Goal: Find specific page/section: Find specific page/section

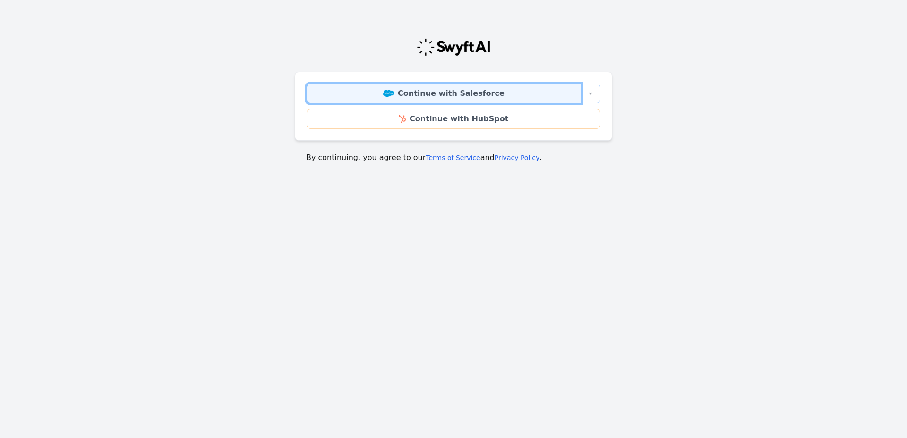
click at [405, 91] on link "Continue with Salesforce" at bounding box center [444, 94] width 274 height 20
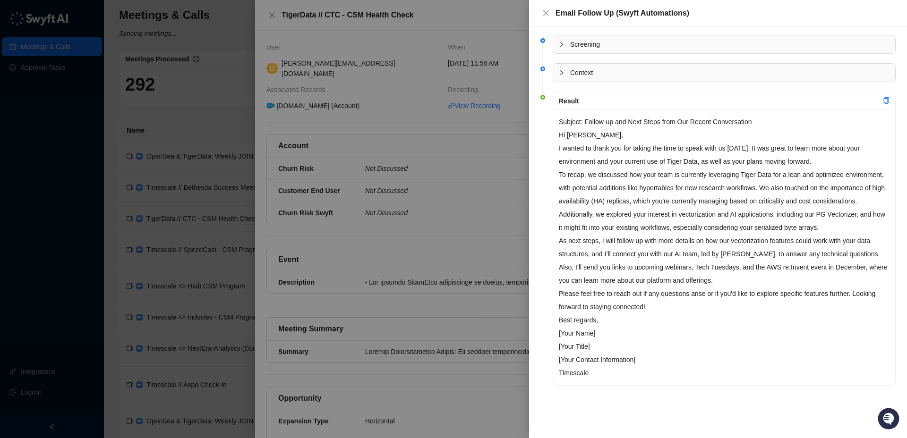
drag, startPoint x: 548, startPoint y: 13, endPoint x: 536, endPoint y: 13, distance: 11.8
click at [548, 13] on icon "close" at bounding box center [546, 13] width 8 height 8
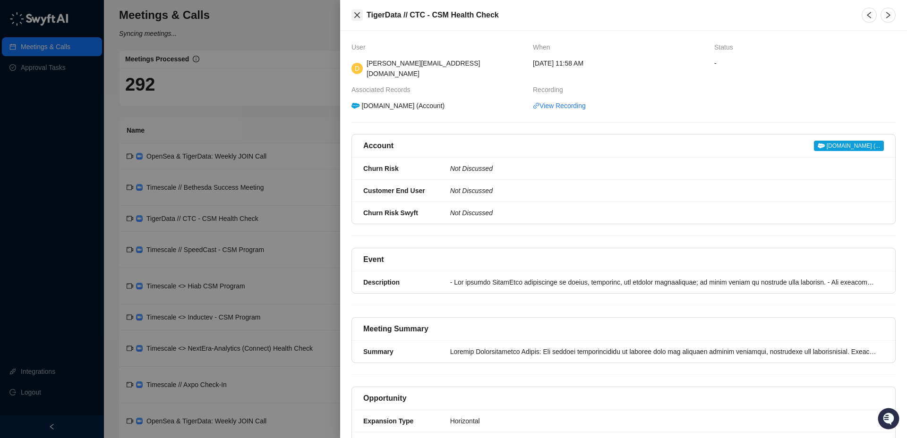
click at [355, 16] on icon "close" at bounding box center [357, 15] width 6 height 6
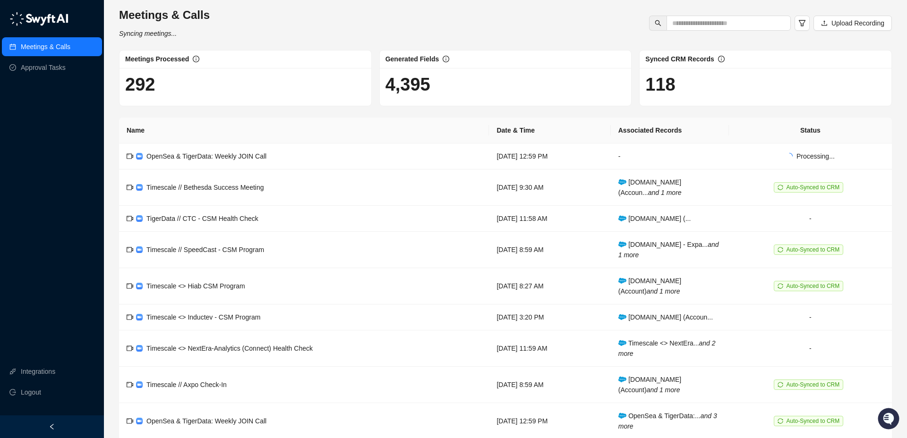
click at [56, 45] on link "Meetings & Calls" at bounding box center [46, 46] width 50 height 19
click at [278, 184] on td "Timescale // Bethesda Success Meeting" at bounding box center [304, 188] width 370 height 36
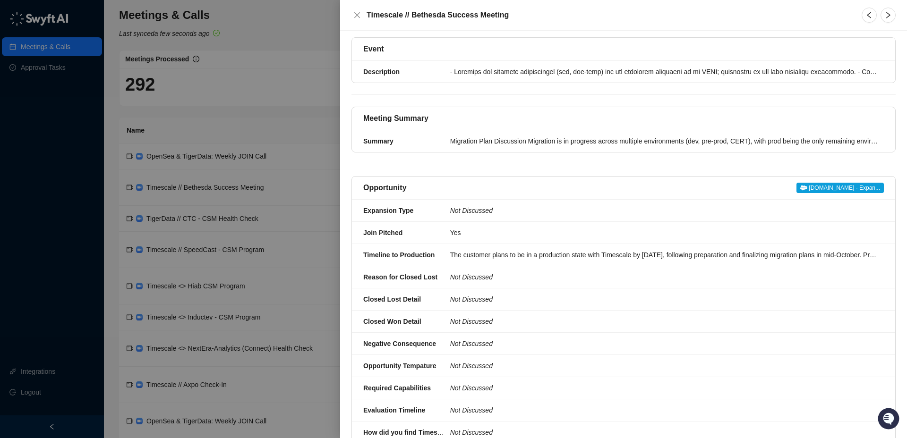
scroll to position [213, 0]
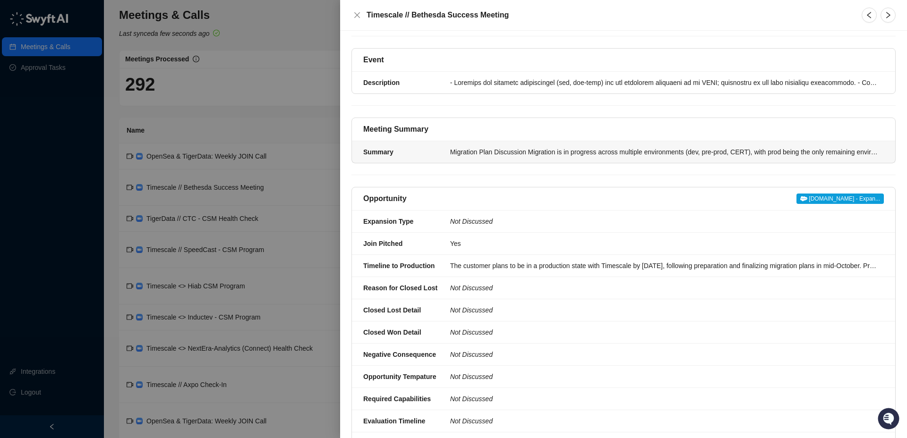
click at [455, 154] on div "Migration Plan Discussion Migration is in progress across multiple environments…" at bounding box center [664, 152] width 428 height 10
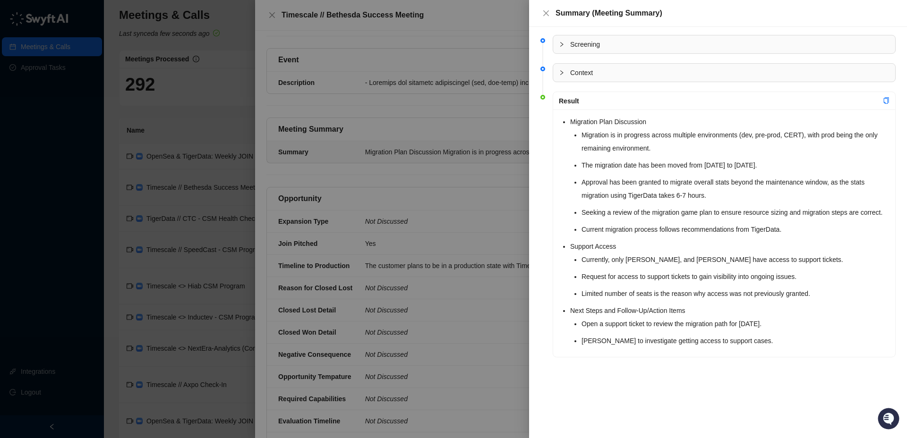
click at [561, 121] on div "Migration Plan Discussion Migration is in progress across multiple environments…" at bounding box center [724, 234] width 342 height 248
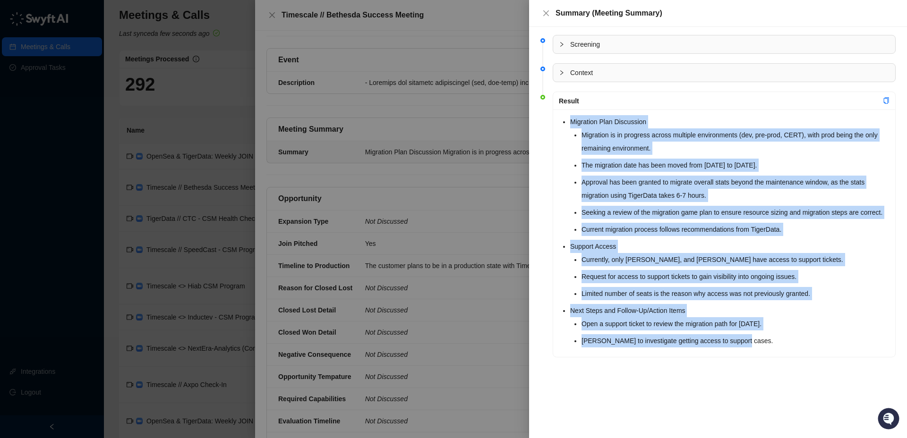
drag, startPoint x: 608, startPoint y: 123, endPoint x: 745, endPoint y: 350, distance: 265.6
click at [750, 348] on ul "Migration Plan Discussion Migration is in progress across multiple environments…" at bounding box center [729, 231] width 319 height 232
copy ul "Migration Plan Discussion Migration is in progress across multiple environments…"
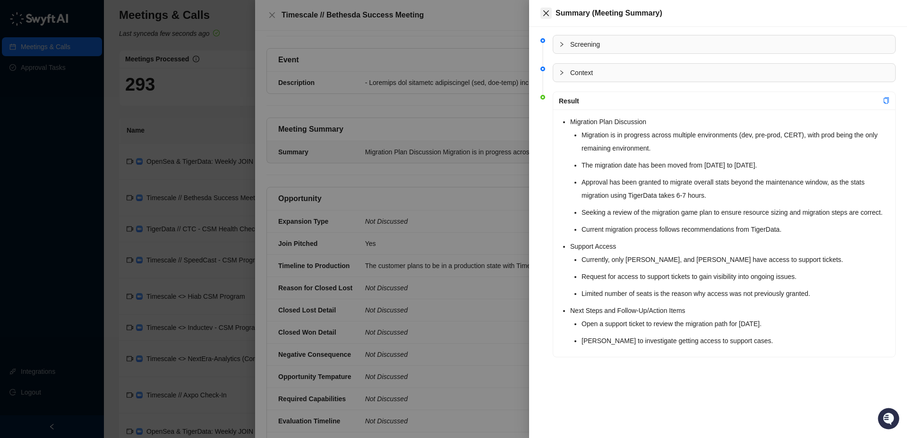
click at [547, 13] on icon "close" at bounding box center [546, 13] width 8 height 8
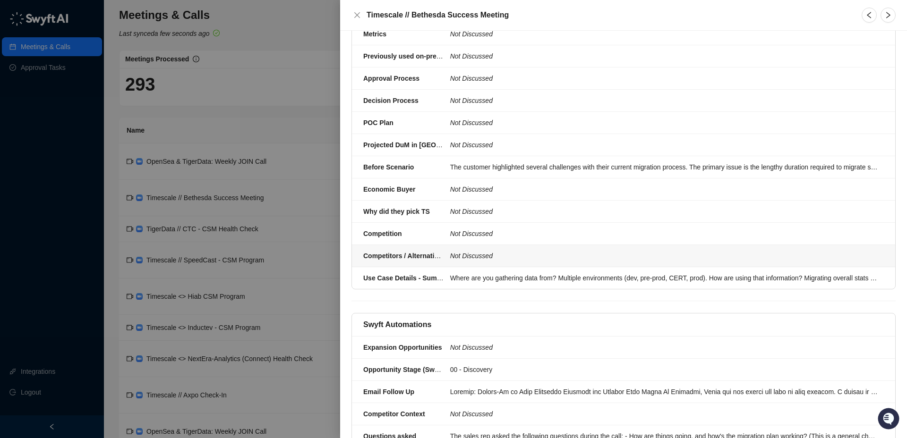
scroll to position [934, 0]
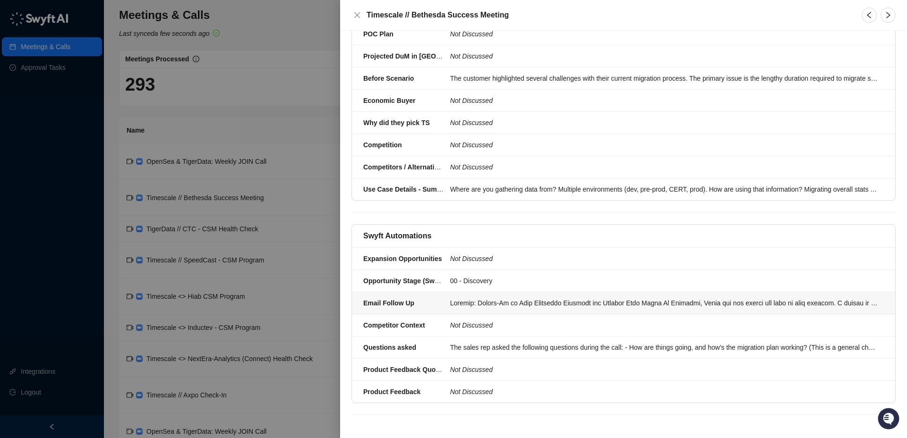
click at [475, 300] on div at bounding box center [664, 303] width 428 height 10
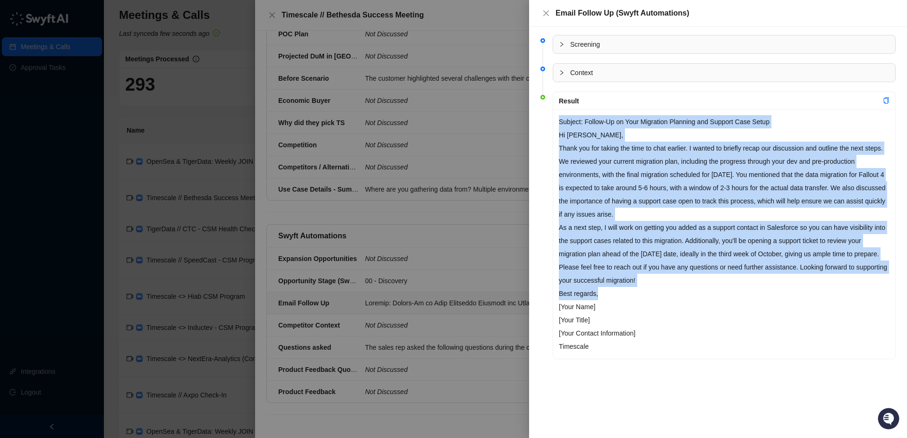
drag, startPoint x: 560, startPoint y: 122, endPoint x: 725, endPoint y: 318, distance: 255.8
click at [726, 318] on div "Subject: Follow-Up on Your Migration Planning and Support Case Setup Hi [PERSON…" at bounding box center [724, 234] width 342 height 249
copy div "Subject: Follow-Up on Your Migration Planning and Support Case Setup Hi [PERSON…"
